Goal: Task Accomplishment & Management: Complete application form

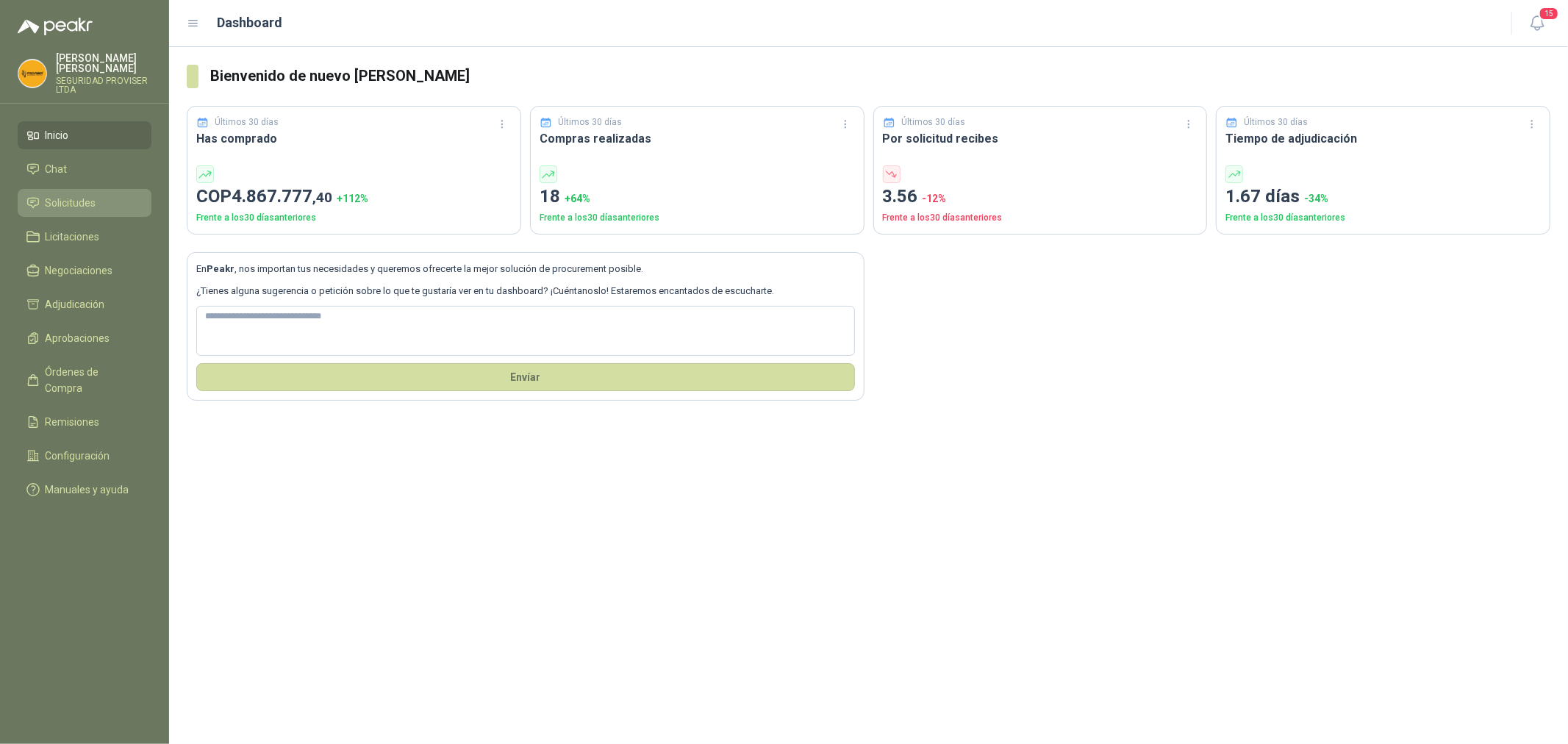
click at [79, 198] on span "Solicitudes" at bounding box center [71, 203] width 51 height 16
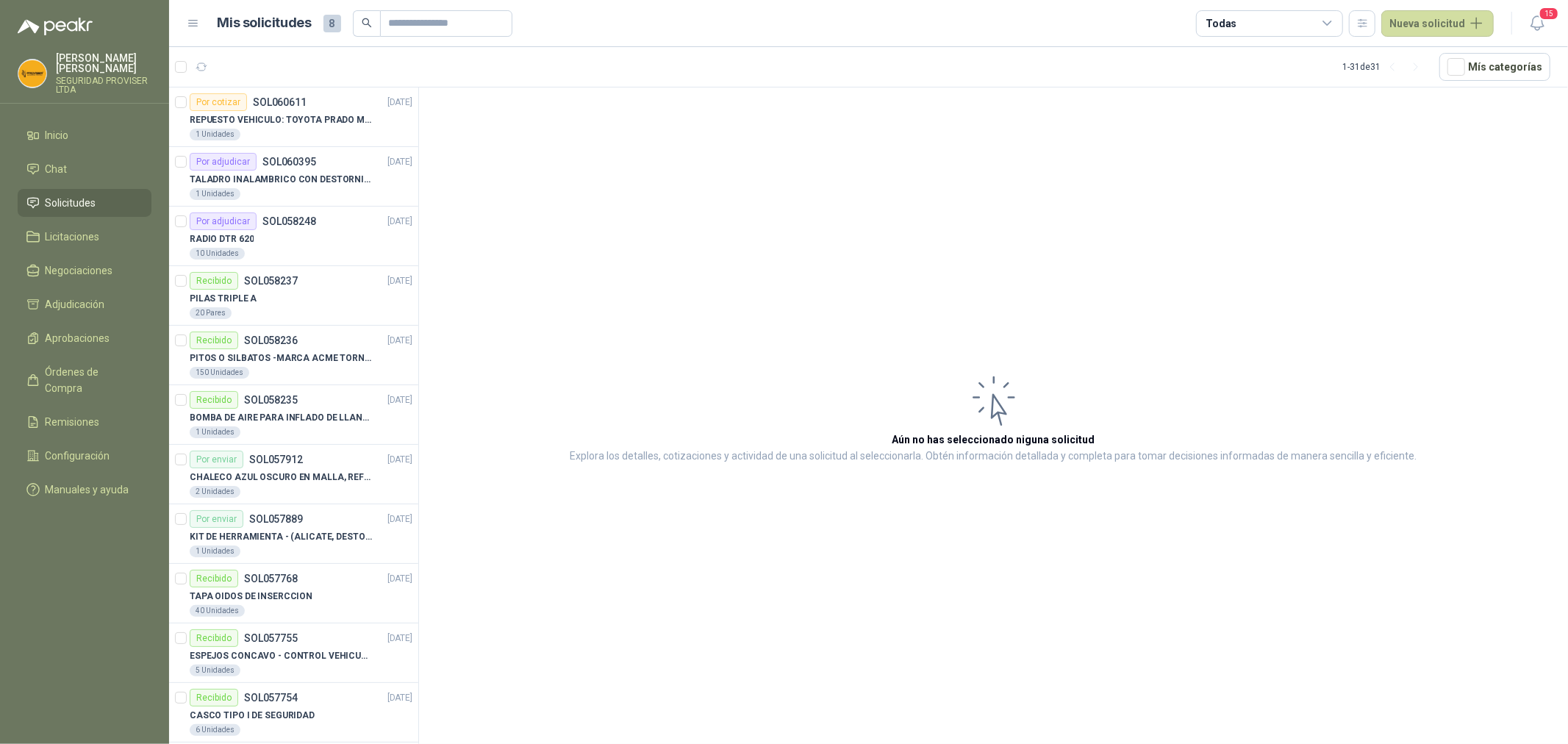
click at [83, 198] on span "Solicitudes" at bounding box center [71, 203] width 51 height 16
click at [81, 168] on li "Chat" at bounding box center [84, 169] width 116 height 16
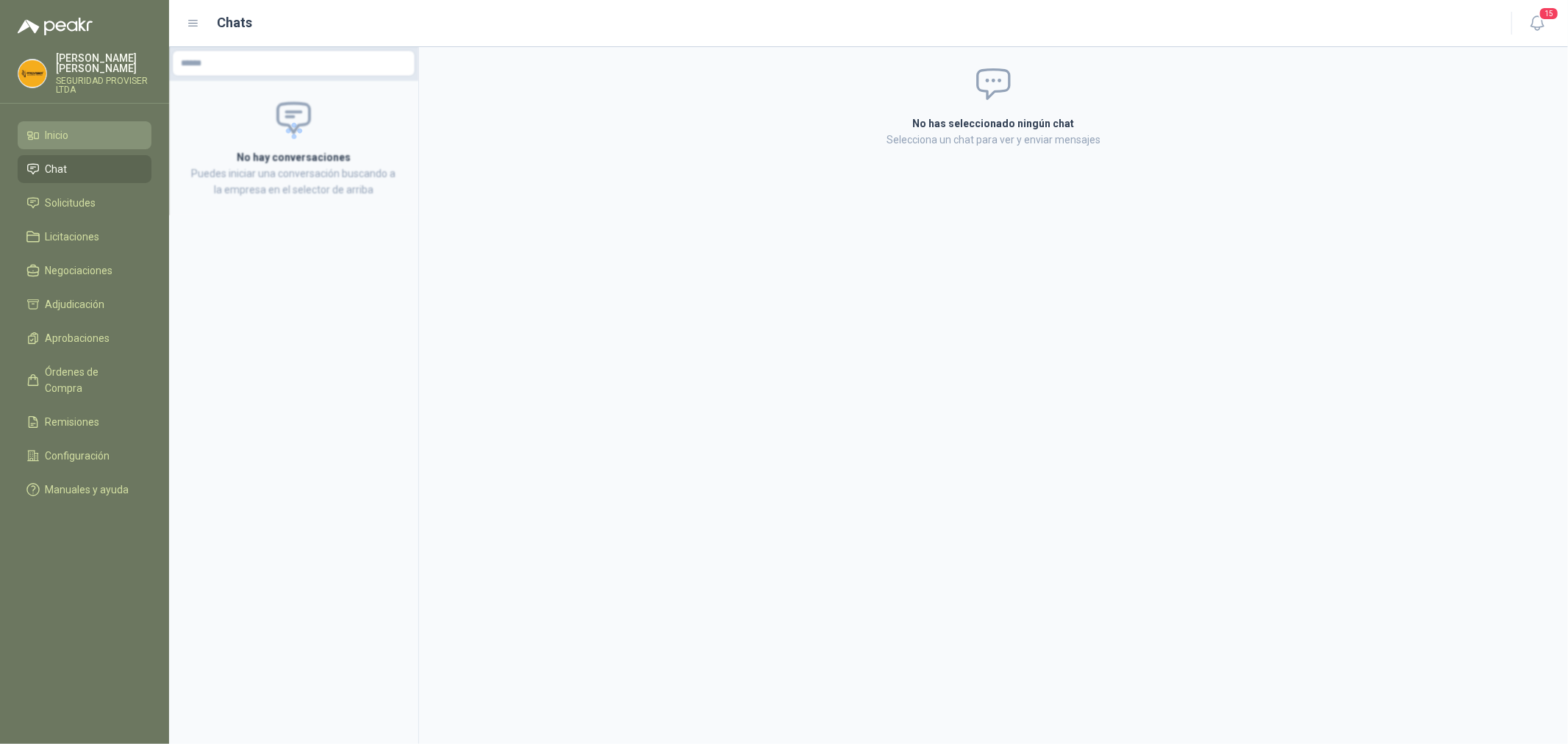
click at [78, 136] on li "Inicio" at bounding box center [84, 135] width 116 height 16
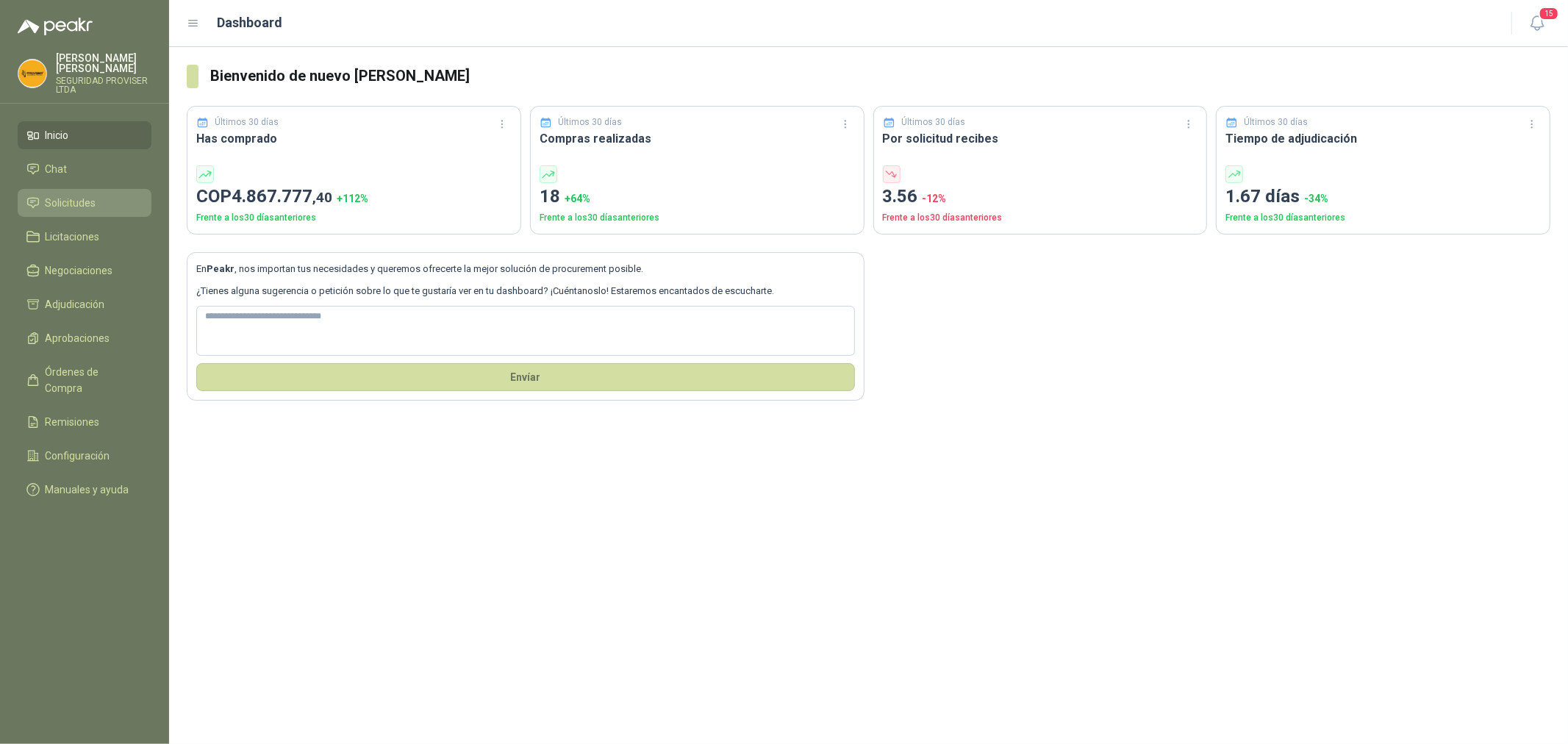
click at [95, 195] on span "Solicitudes" at bounding box center [71, 203] width 51 height 16
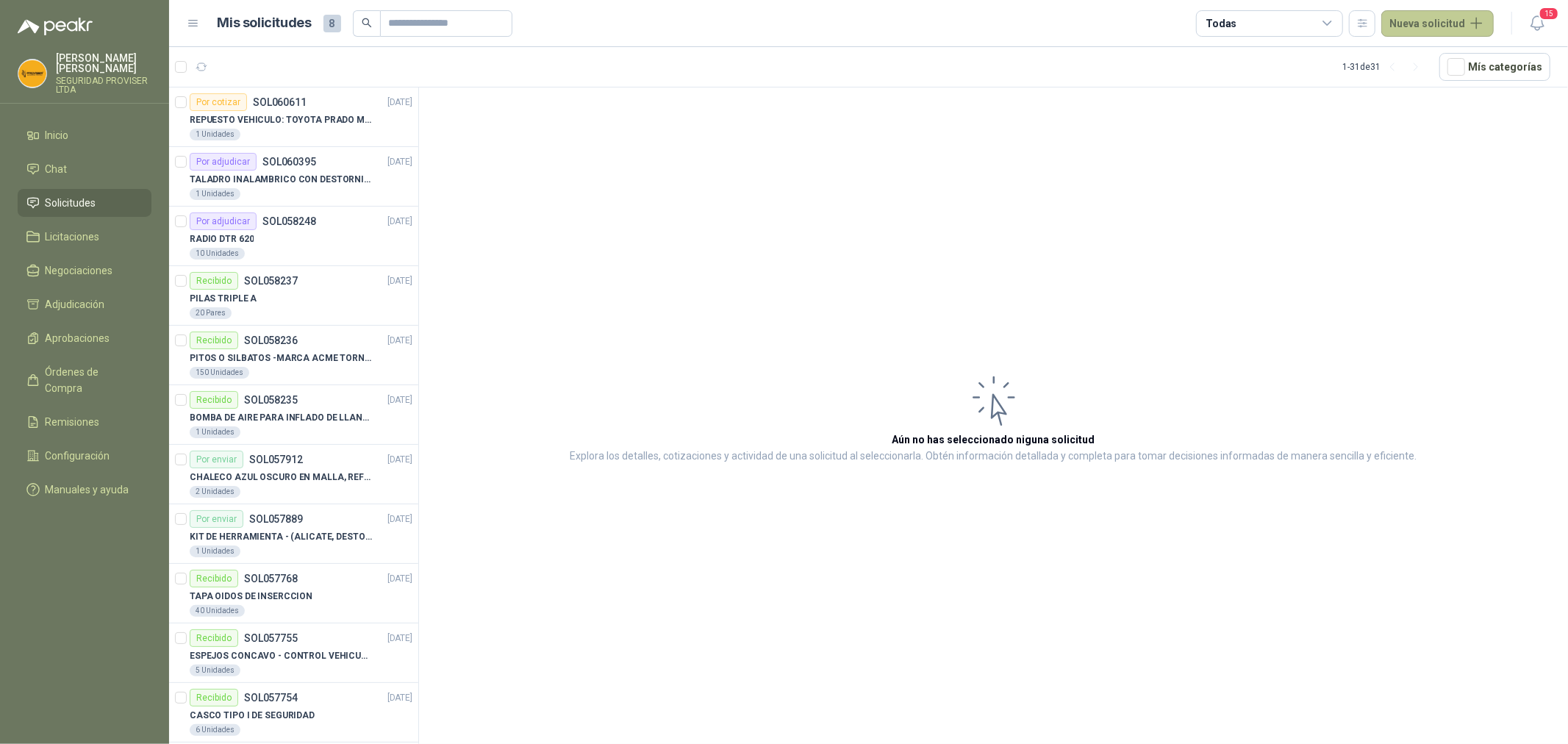
click at [1424, 15] on button "Nueva solicitud" at bounding box center [1437, 23] width 112 height 26
click at [1440, 62] on link "Solicitud" at bounding box center [1455, 59] width 125 height 26
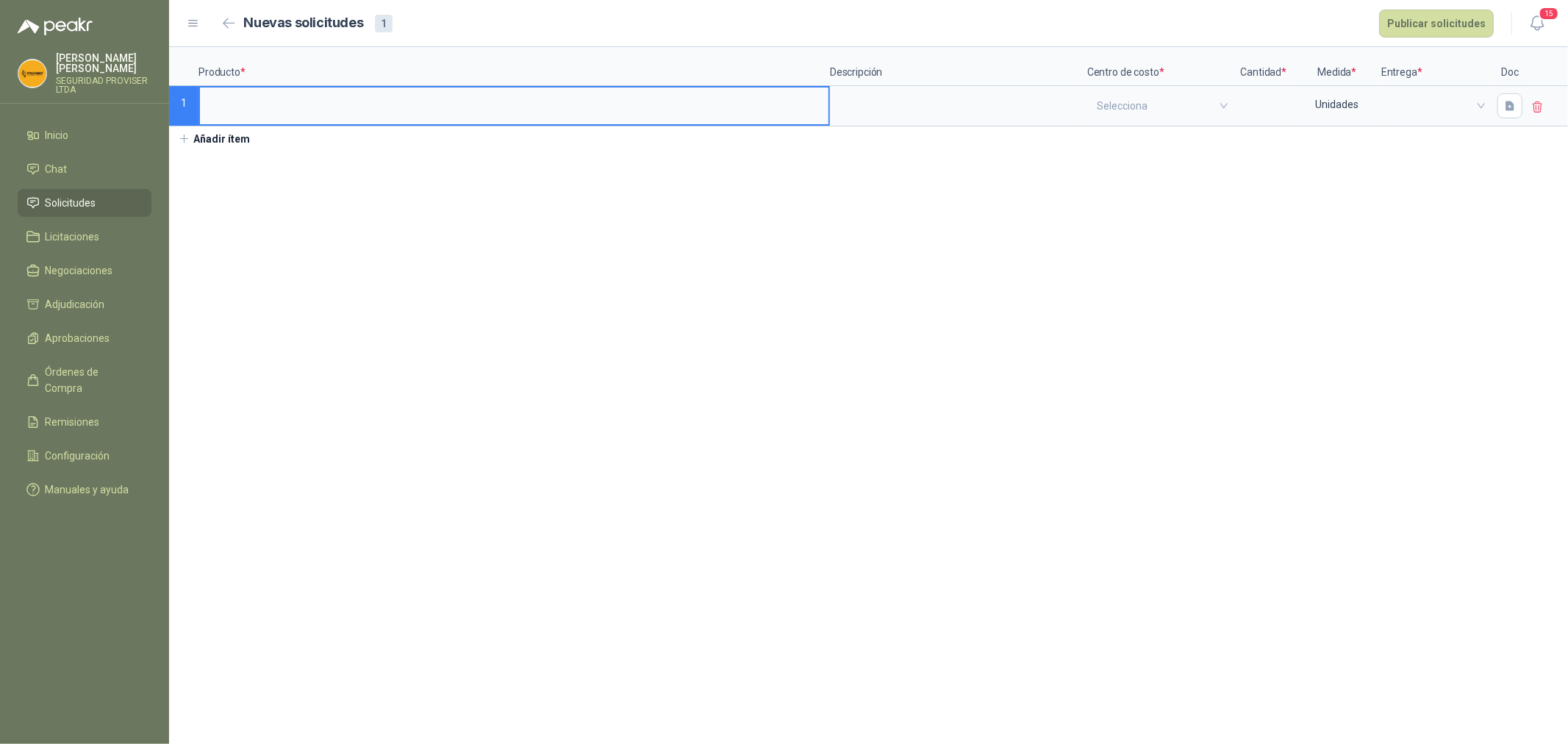
click at [355, 113] on input at bounding box center [514, 102] width 629 height 29
type input "**********"
click at [923, 111] on textarea at bounding box center [958, 104] width 254 height 34
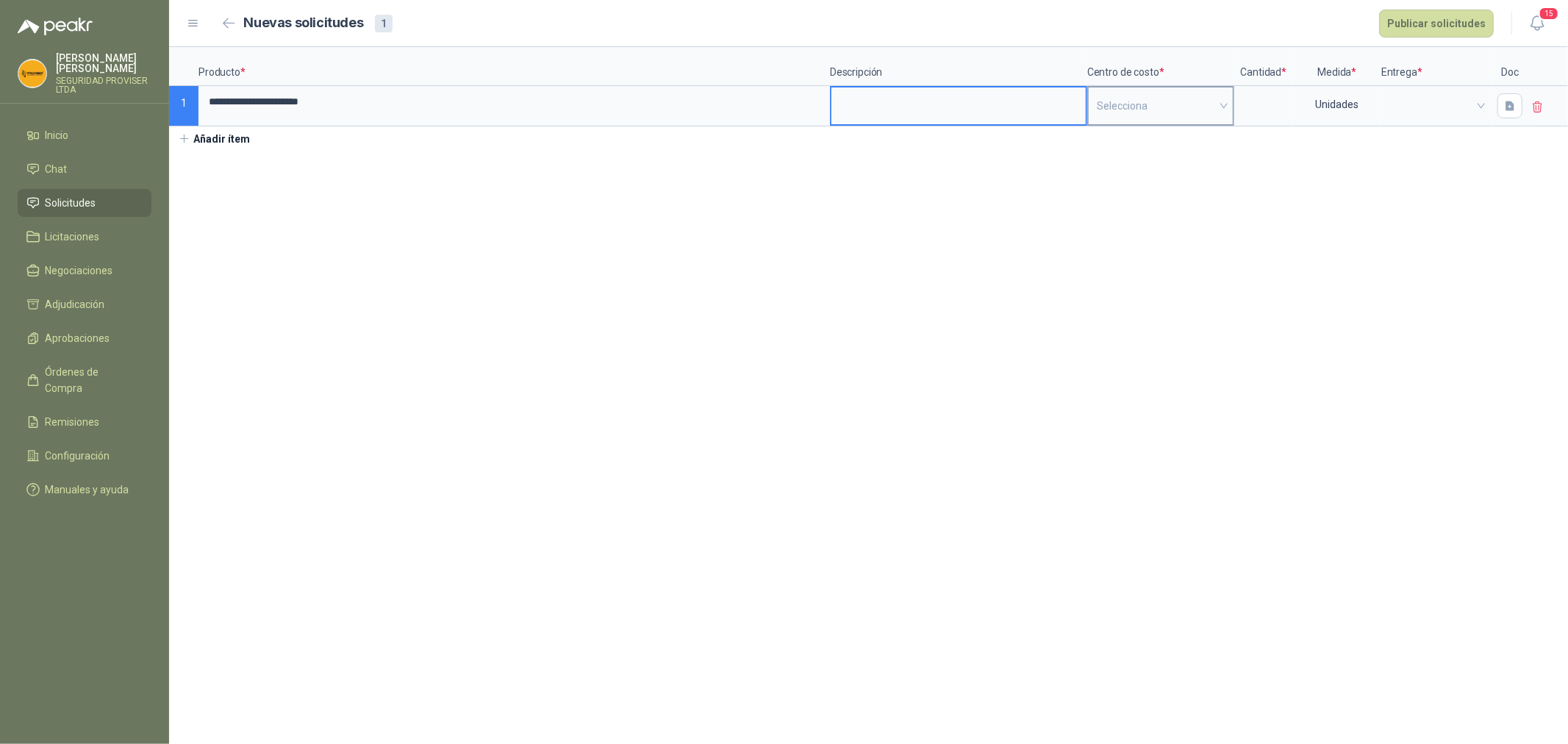
click at [1197, 108] on input "search" at bounding box center [1160, 106] width 128 height 37
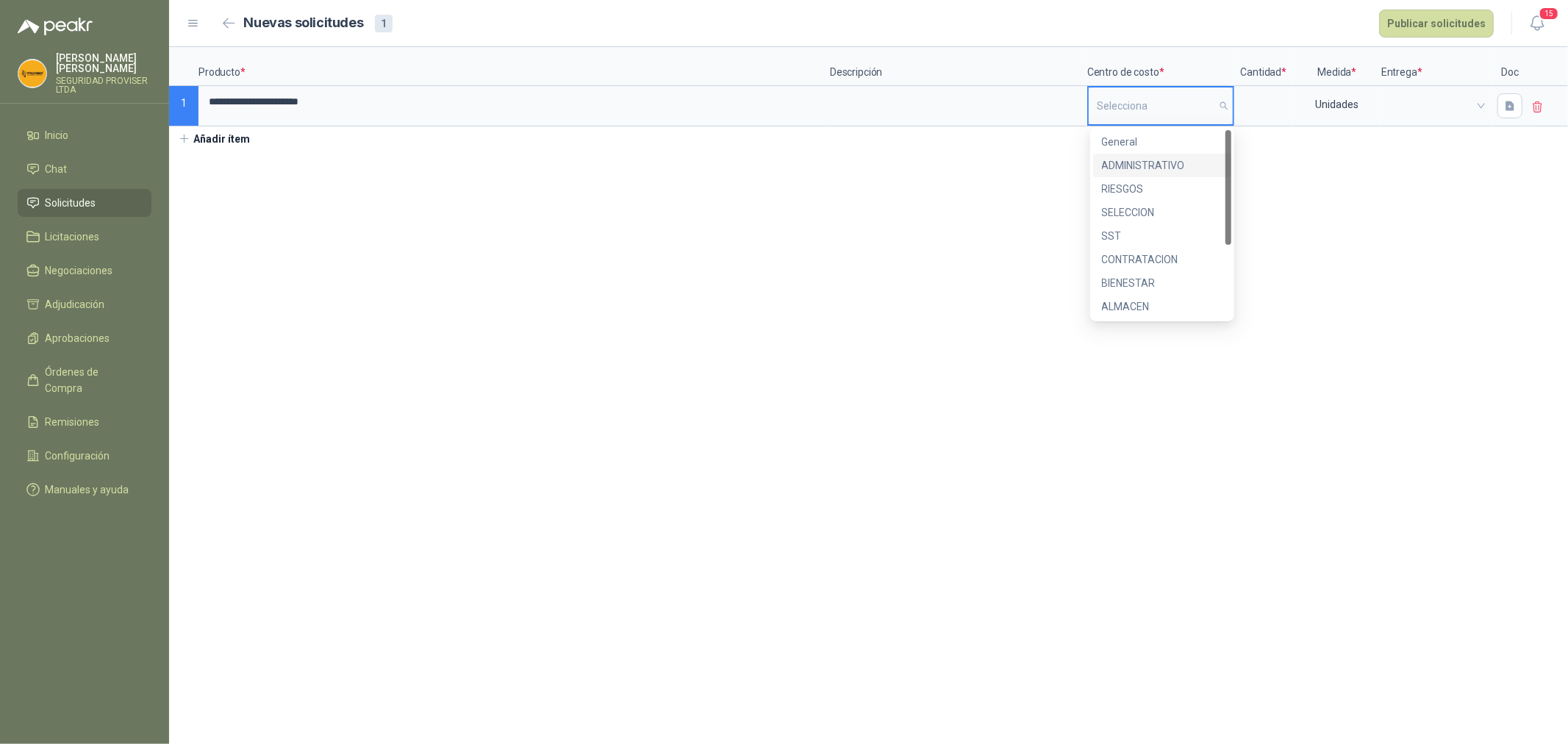
click at [1166, 171] on div "ADMINISTRATIVO" at bounding box center [1162, 165] width 120 height 16
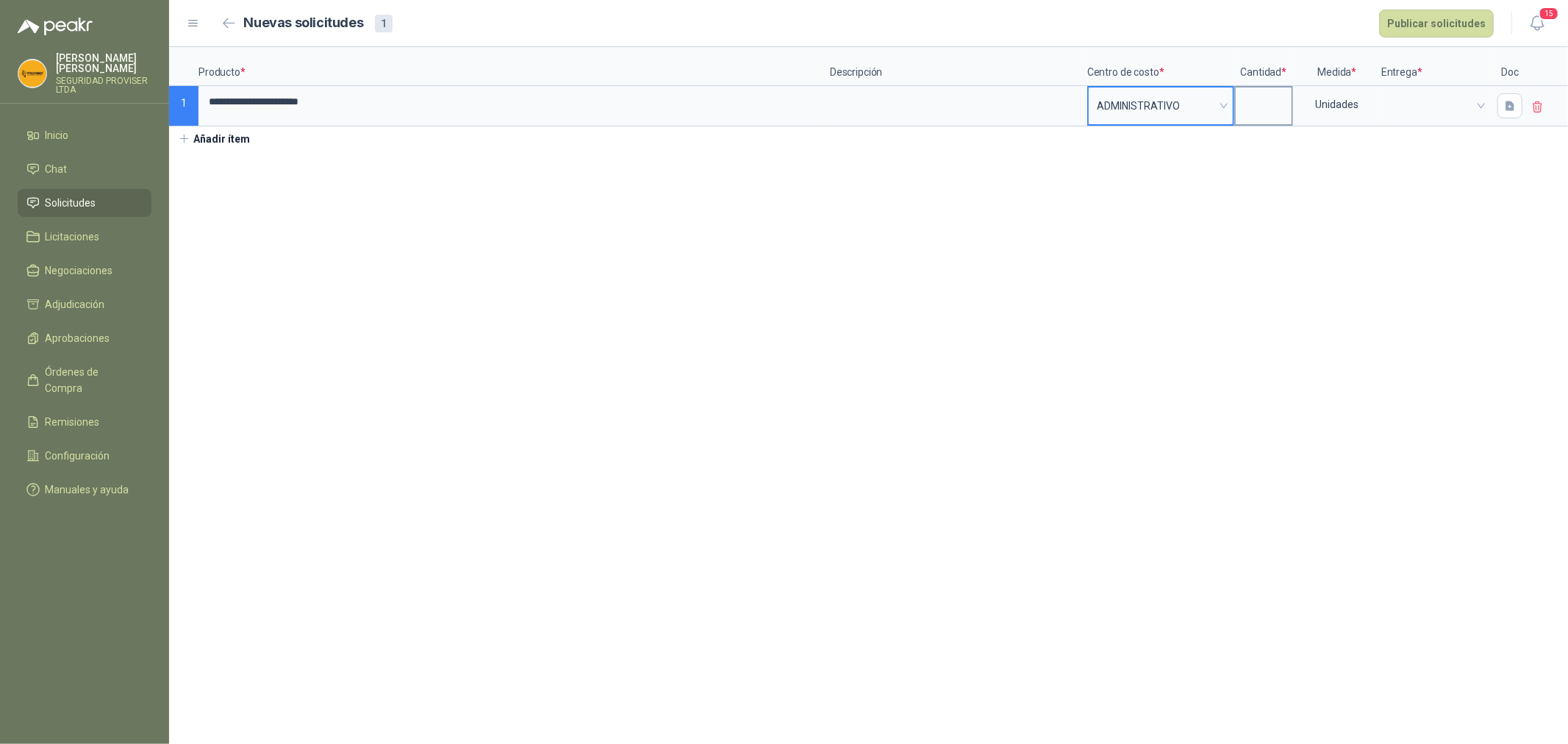
click at [1267, 107] on input at bounding box center [1264, 102] width 56 height 29
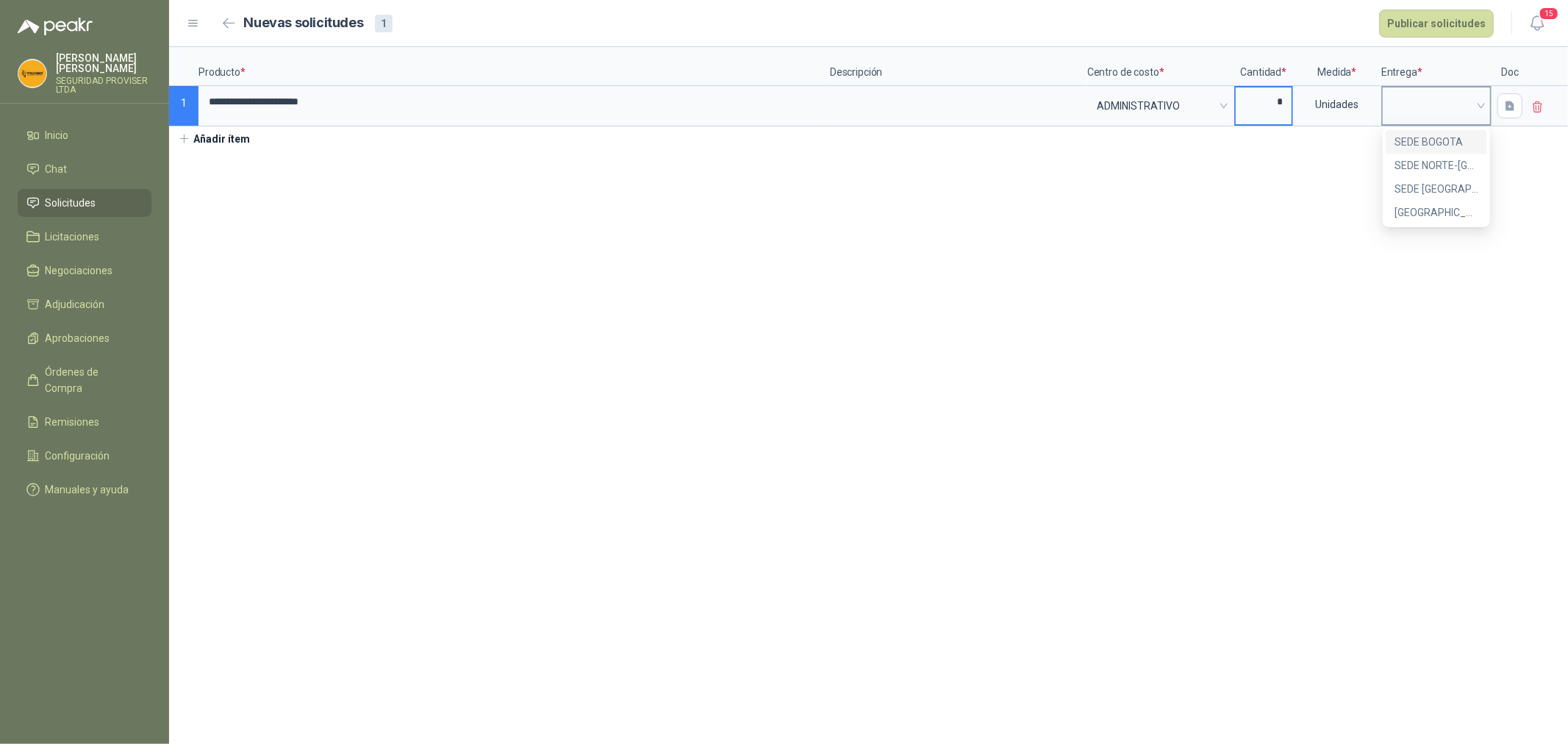
click at [1434, 107] on span at bounding box center [1436, 105] width 91 height 22
type input "*"
click at [1438, 141] on div "SEDE BOGOTA" at bounding box center [1436, 142] width 83 height 16
click at [1511, 109] on icon "button" at bounding box center [1509, 106] width 9 height 10
click at [1453, 214] on div "Cargar archivo" at bounding box center [1430, 204] width 67 height 30
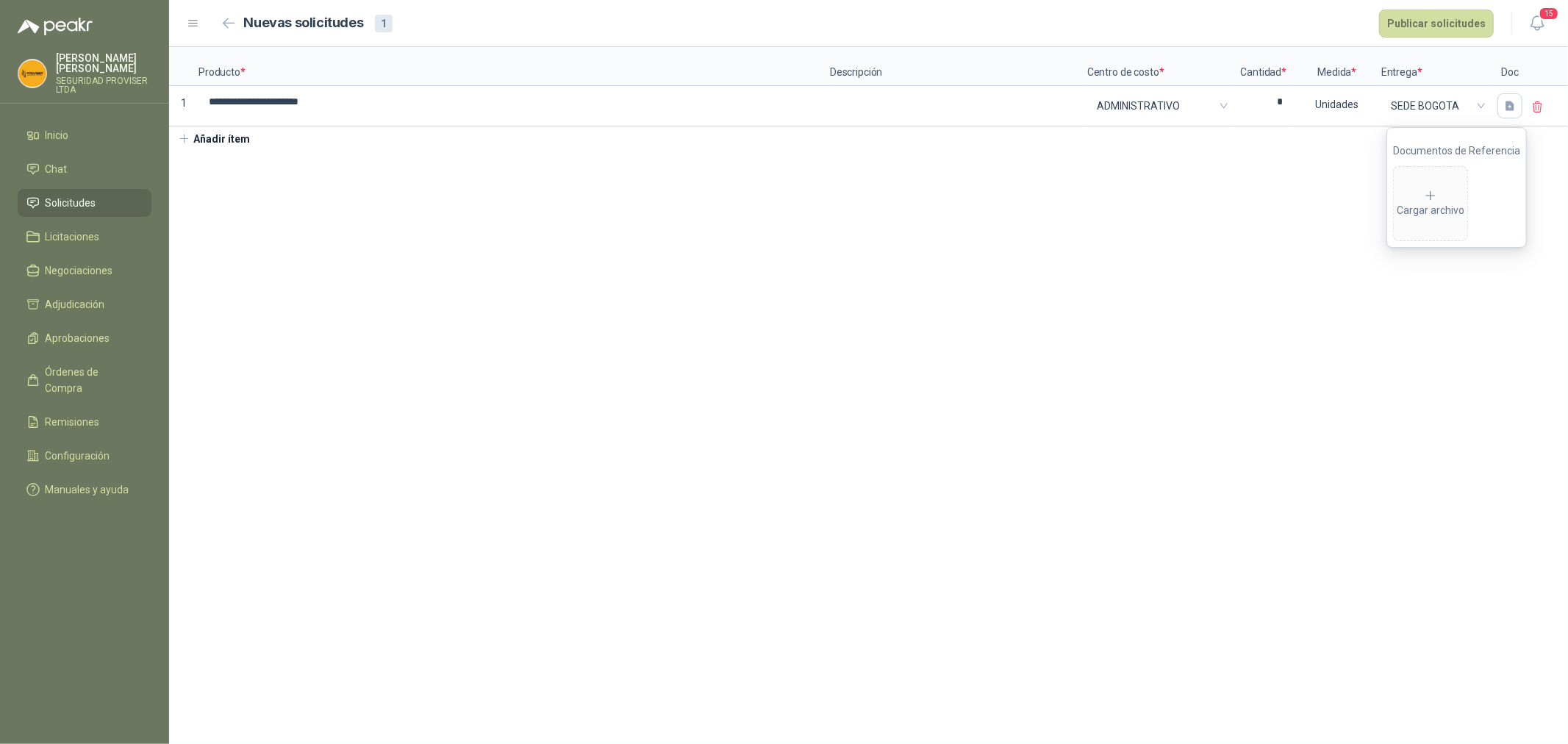
click at [525, 663] on section "**********" at bounding box center [869, 395] width 1399 height 697
click at [1504, 107] on icon "button" at bounding box center [1510, 107] width 13 height 13
click at [1436, 197] on icon at bounding box center [1430, 196] width 13 height 13
click at [1444, 24] on button "Publicar solicitudes" at bounding box center [1436, 23] width 115 height 28
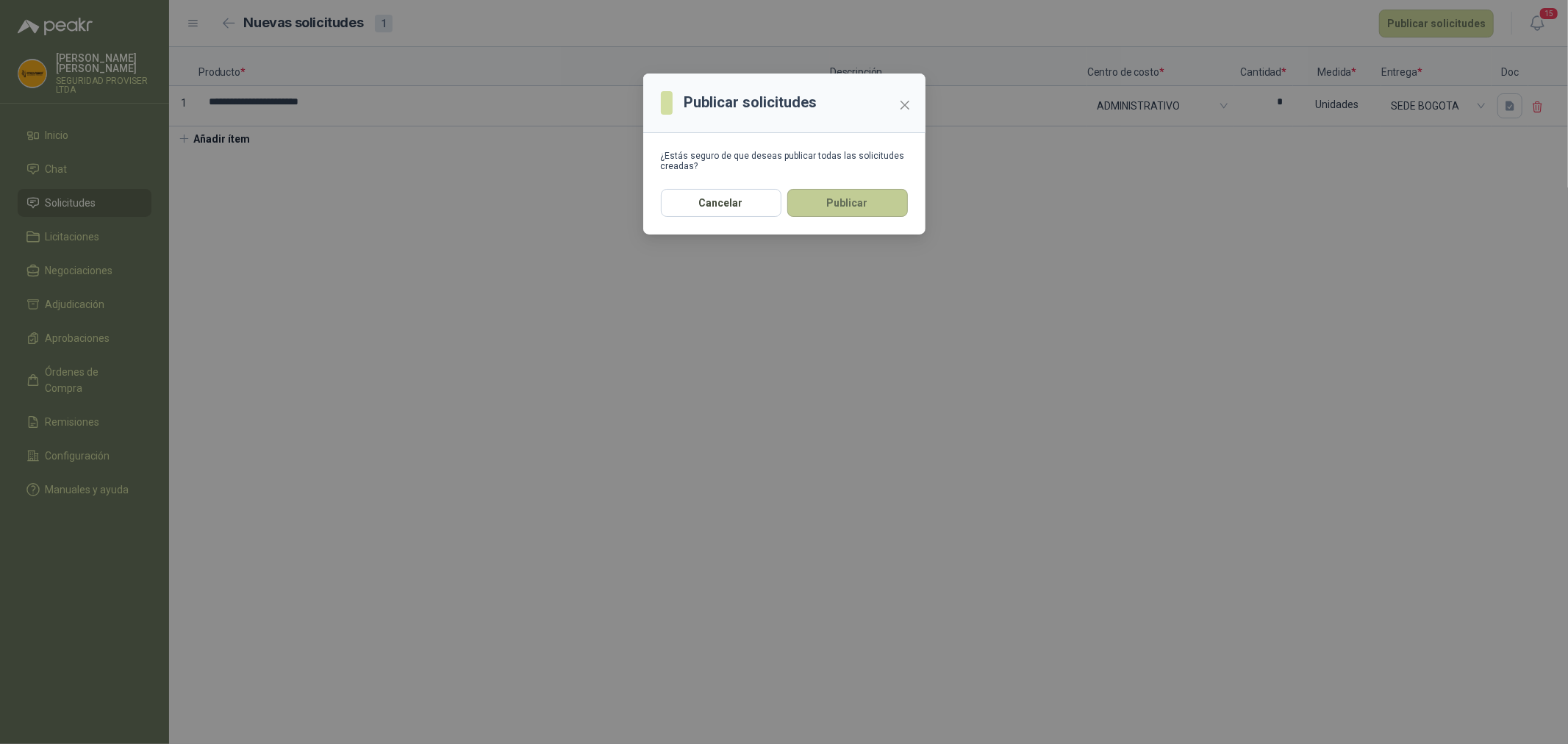
click at [816, 194] on button "Publicar" at bounding box center [848, 203] width 120 height 28
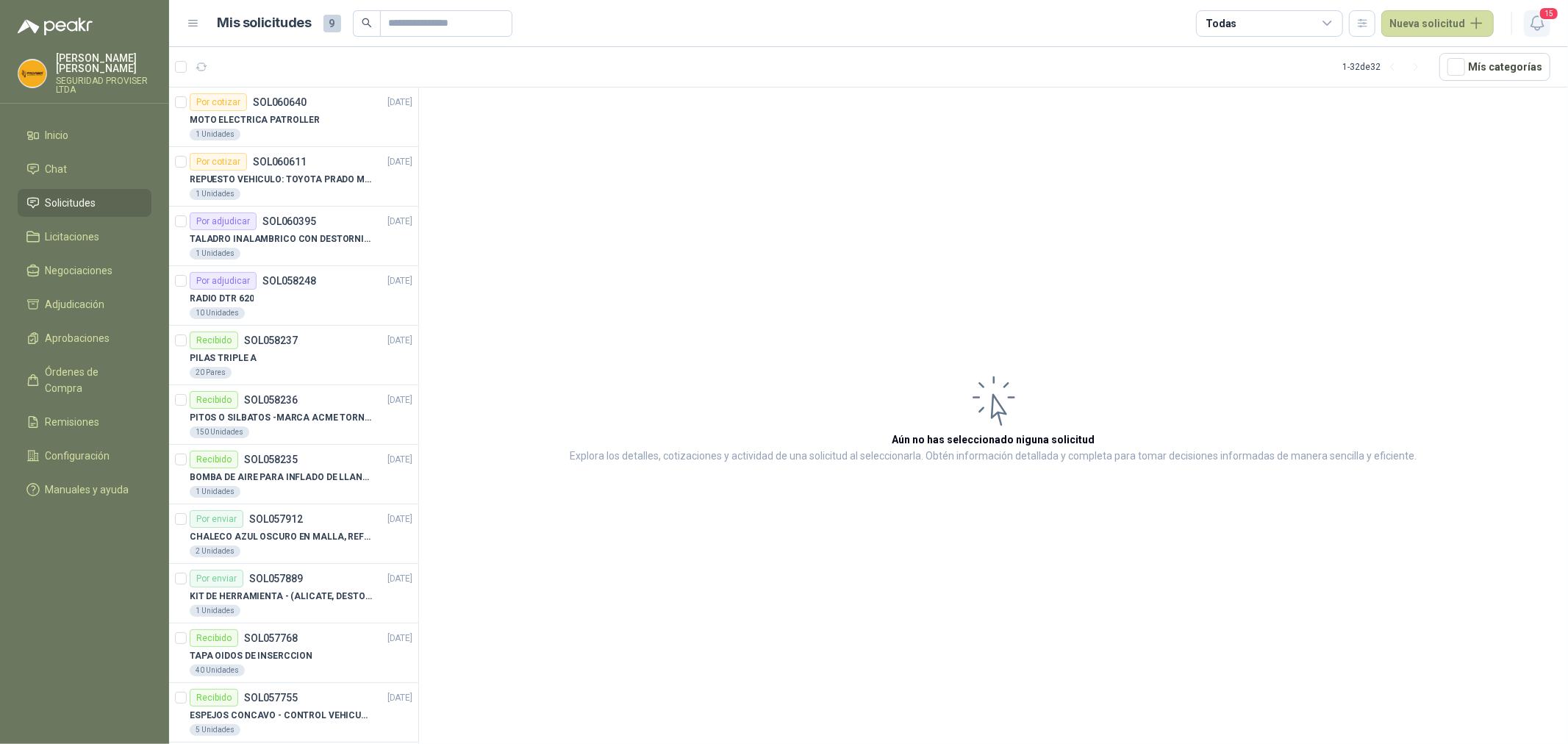
click at [1548, 23] on button "15" at bounding box center [1537, 23] width 26 height 26
